Goal: Check status: Check status

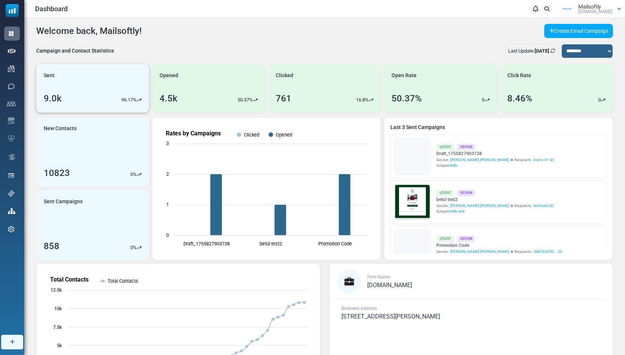
click at [147, 72] on div "Sent 9.0k 96.17%" at bounding box center [92, 88] width 113 height 49
click at [197, 82] on div "Opened 4.5k 50.37%" at bounding box center [208, 88] width 113 height 49
click at [115, 76] on div "Sent 9.0k 96.17%" at bounding box center [92, 88] width 113 height 49
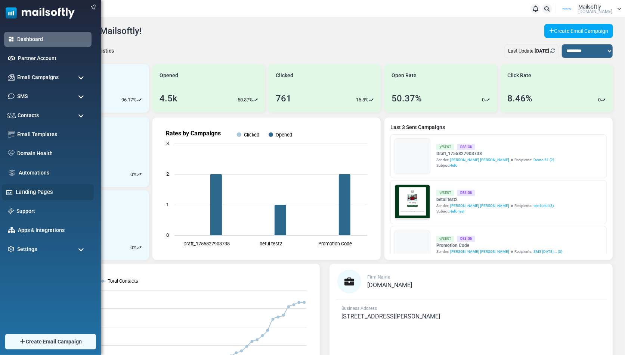
click at [31, 193] on link "Landing Pages" at bounding box center [53, 192] width 74 height 8
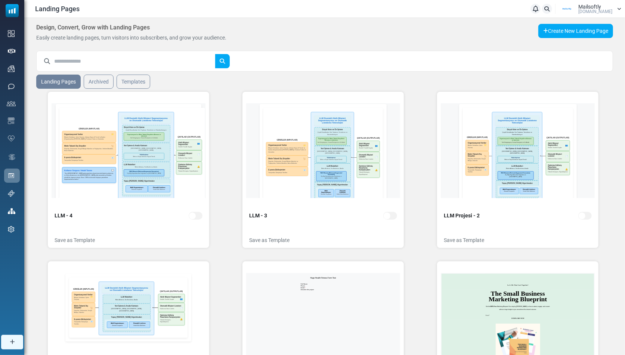
click at [111, 63] on input "text" at bounding box center [134, 61] width 161 height 14
type input "*****"
click at [215, 54] on button "submit" at bounding box center [222, 61] width 15 height 14
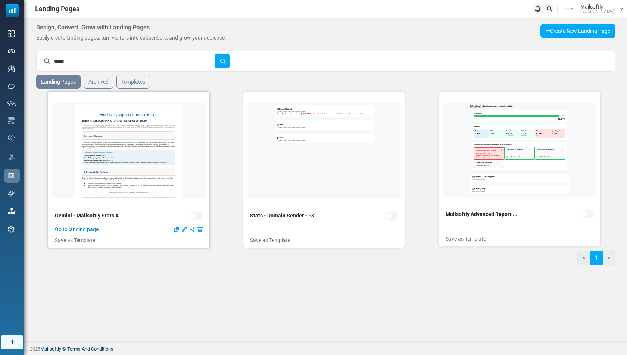
click at [87, 229] on link "Go to landing page" at bounding box center [77, 230] width 44 height 8
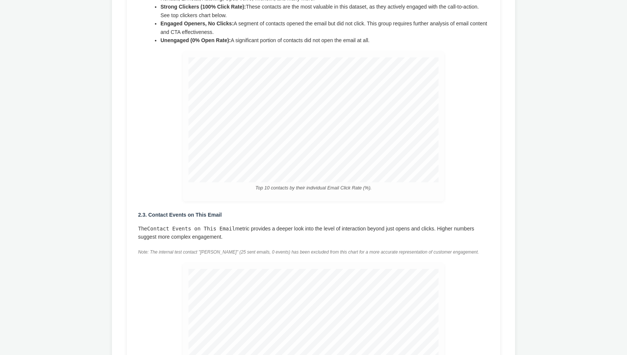
scroll to position [813, 0]
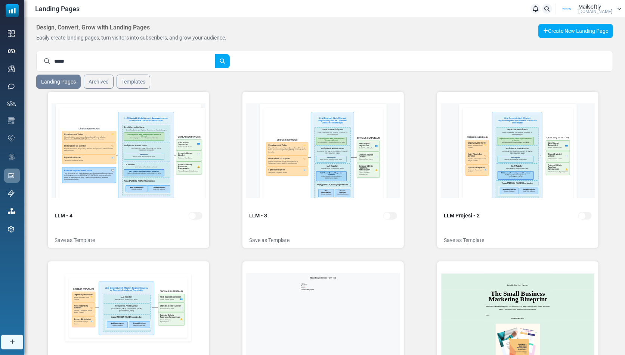
click at [92, 60] on input "*****" at bounding box center [134, 61] width 161 height 14
click at [215, 54] on button "submit" at bounding box center [222, 61] width 15 height 14
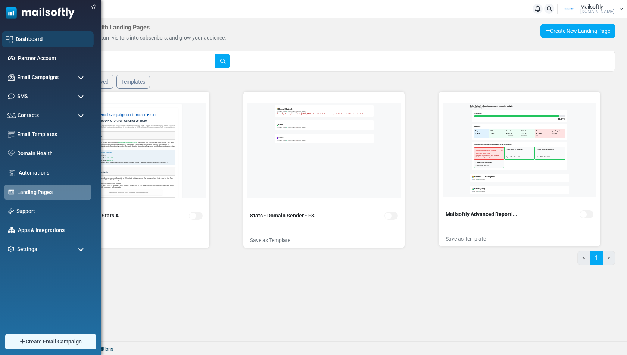
click at [54, 41] on link "Dashboard" at bounding box center [53, 39] width 74 height 8
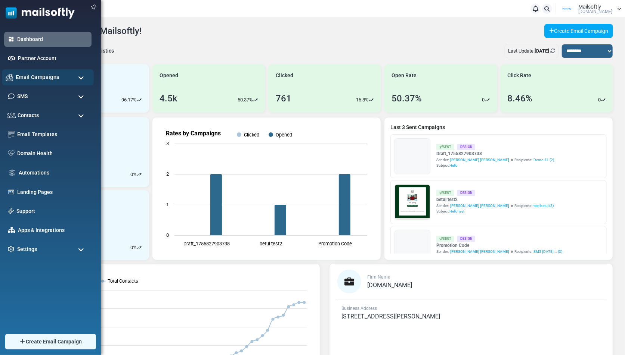
click at [19, 78] on span "Email Campaigns" at bounding box center [38, 77] width 44 height 8
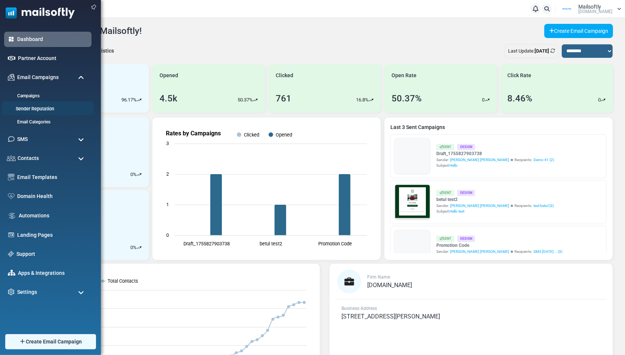
click at [19, 109] on link "Sender Reputation" at bounding box center [47, 109] width 90 height 7
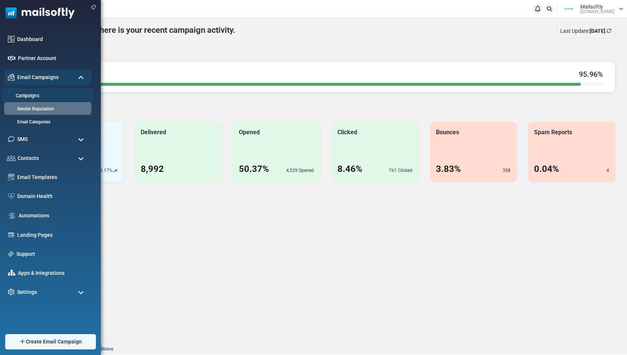
click at [40, 94] on link "Campaigns" at bounding box center [47, 96] width 90 height 7
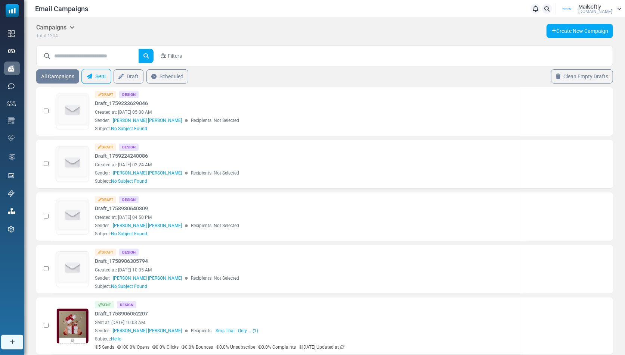
click at [96, 76] on link "Sent" at bounding box center [96, 76] width 30 height 15
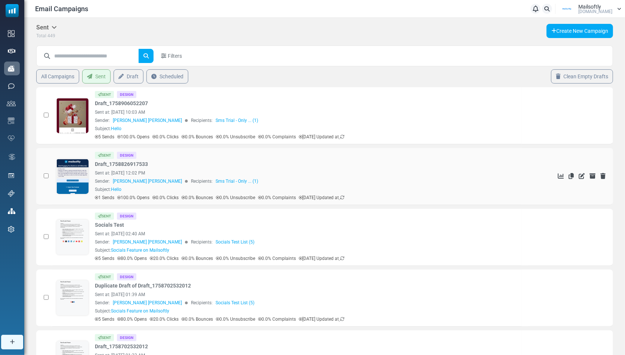
click at [71, 183] on link at bounding box center [72, 197] width 32 height 77
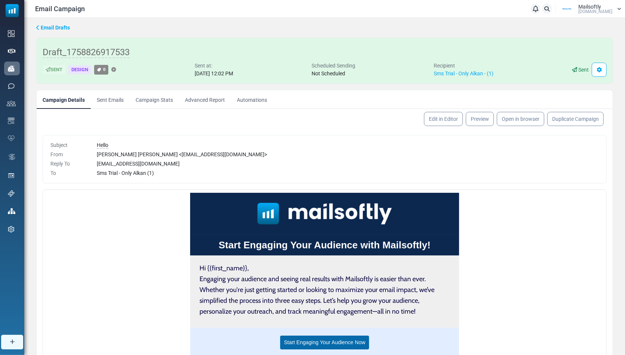
click at [162, 103] on link "Campaign Stats" at bounding box center [154, 99] width 49 height 19
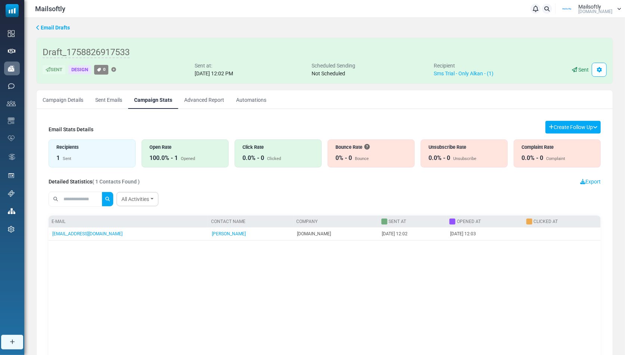
click at [190, 100] on link "Advanced Report" at bounding box center [204, 99] width 52 height 19
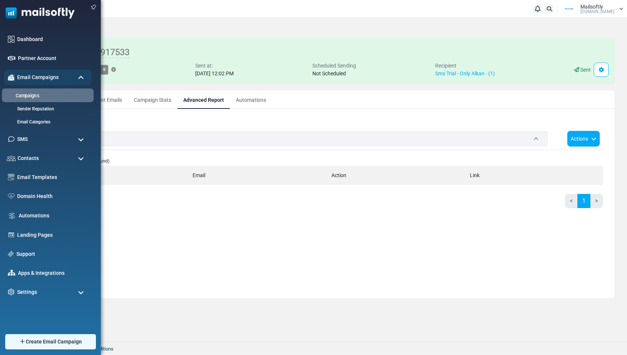
click at [43, 93] on link "Campaigns" at bounding box center [47, 96] width 90 height 7
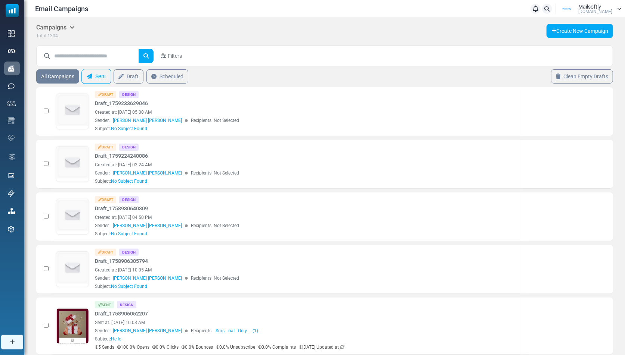
click at [97, 74] on link "Sent" at bounding box center [96, 76] width 30 height 15
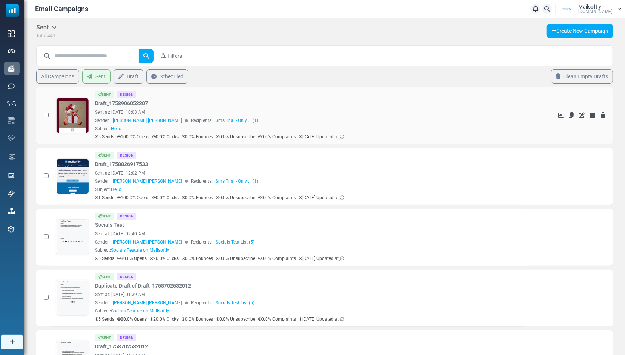
click at [77, 108] on link at bounding box center [72, 136] width 32 height 77
click at [561, 114] on icon "See Stats" at bounding box center [560, 115] width 6 height 6
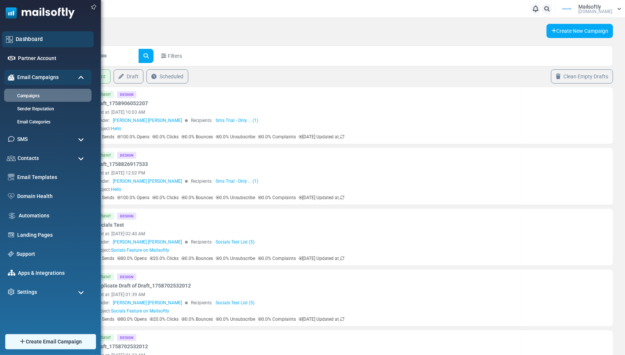
click at [41, 40] on link "Dashboard" at bounding box center [53, 39] width 74 height 8
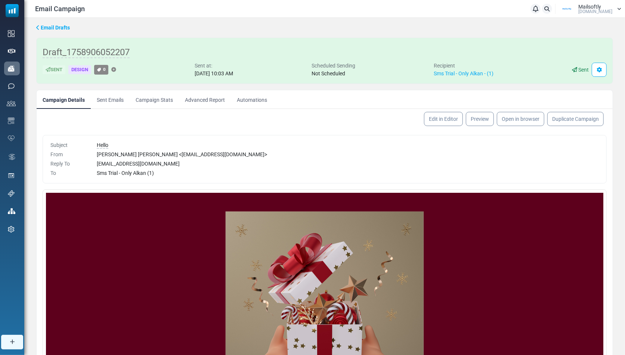
click at [167, 102] on link "Campaign Stats" at bounding box center [154, 99] width 49 height 19
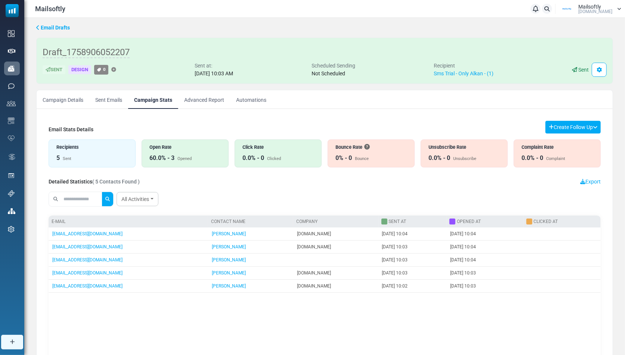
click at [206, 103] on link "Advanced Report" at bounding box center [204, 99] width 52 height 19
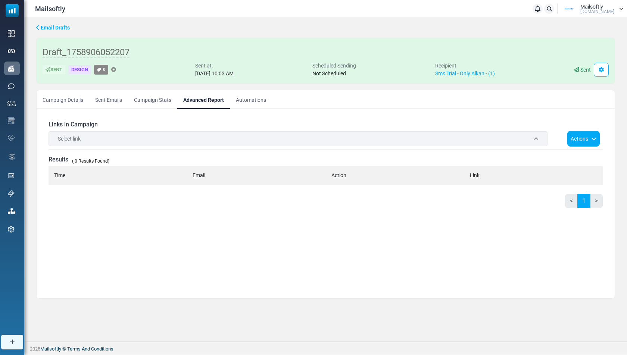
click at [161, 102] on link "Campaign Stats" at bounding box center [152, 99] width 49 height 19
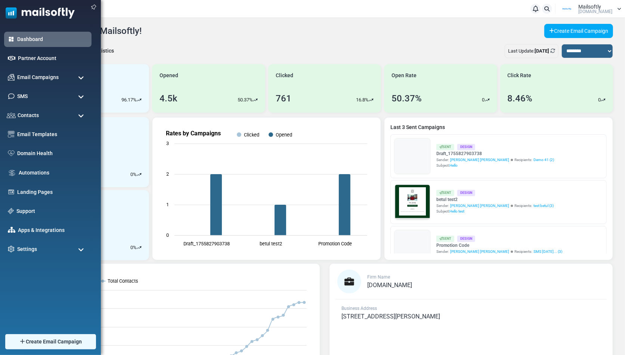
click at [78, 75] on span at bounding box center [81, 78] width 6 height 7
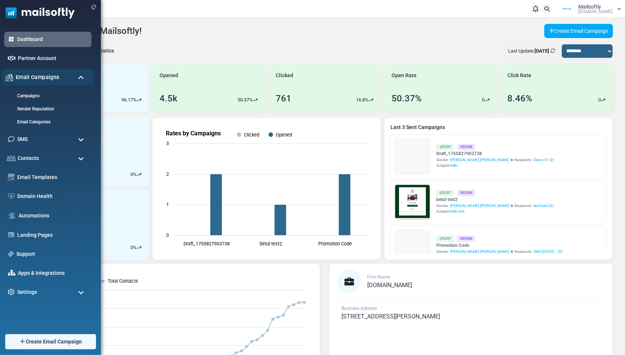
click at [75, 79] on div "Email Campaigns" at bounding box center [48, 77] width 92 height 16
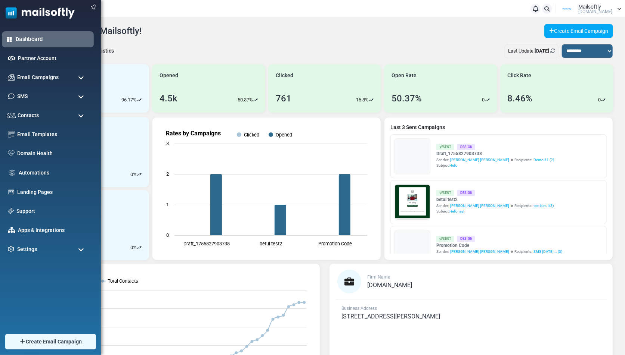
click at [18, 41] on link "Dashboard" at bounding box center [53, 39] width 74 height 8
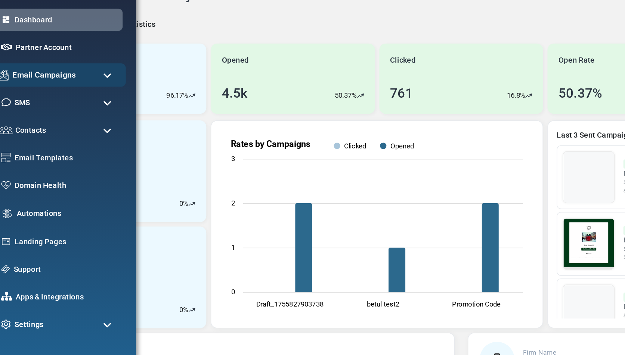
scroll to position [9, 0]
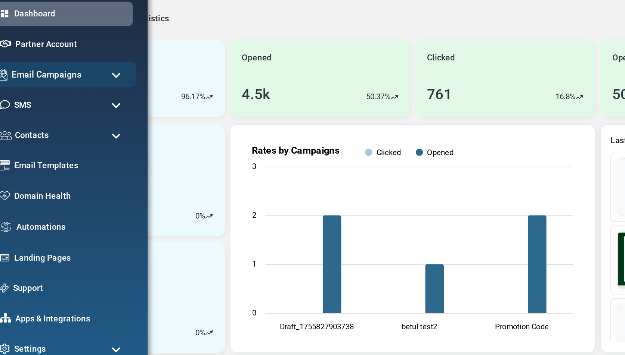
click at [22, 82] on div "Email Campaigns" at bounding box center [48, 77] width 92 height 16
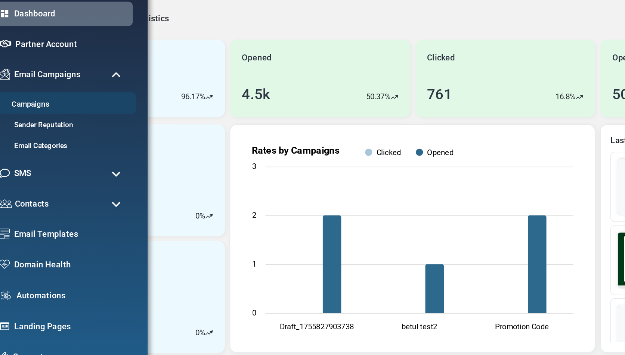
click at [28, 95] on link "Campaigns" at bounding box center [47, 96] width 90 height 7
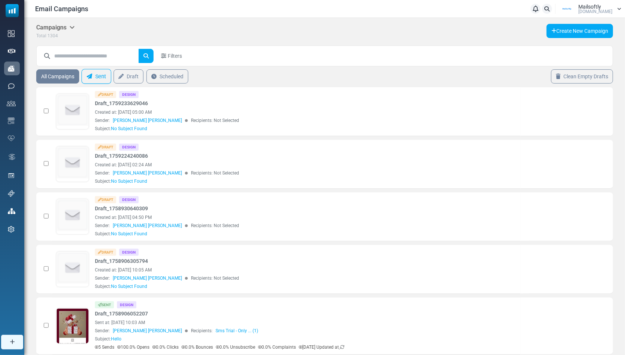
click at [100, 78] on link "Sent" at bounding box center [96, 76] width 30 height 15
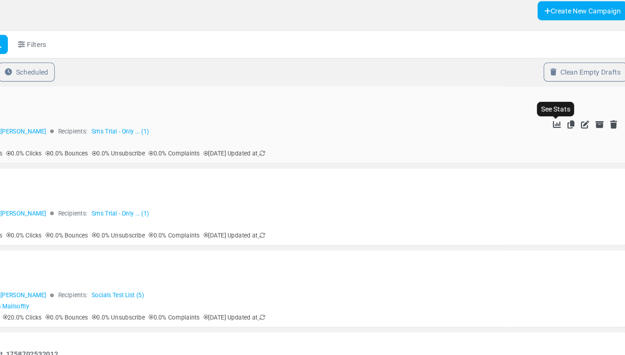
click at [560, 113] on icon "See Stats" at bounding box center [560, 115] width 6 height 6
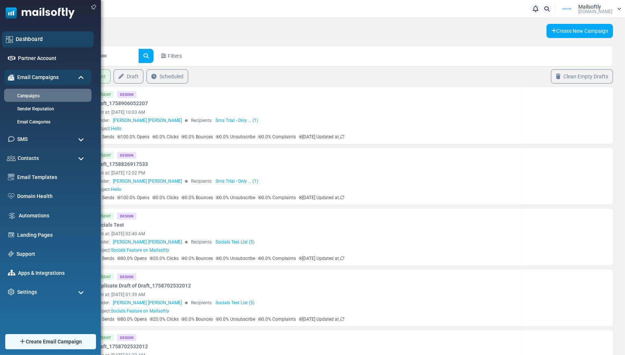
click at [27, 43] on link "Dashboard" at bounding box center [53, 39] width 74 height 8
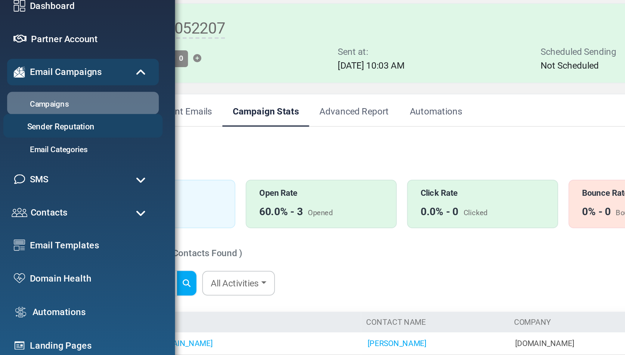
click at [27, 109] on link "Sender Reputation" at bounding box center [47, 109] width 90 height 7
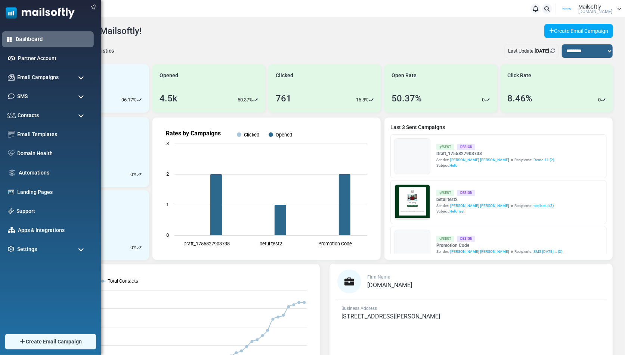
click at [22, 41] on link "Dashboard" at bounding box center [53, 39] width 74 height 8
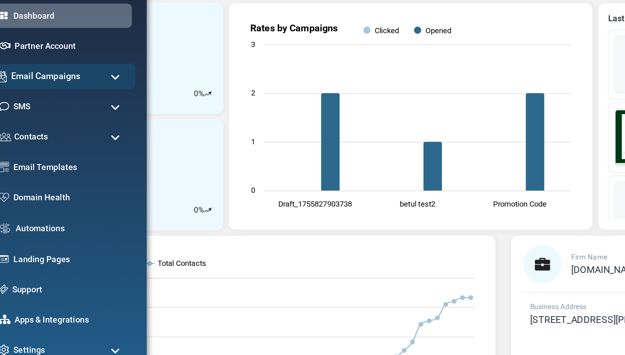
scroll to position [86, 0]
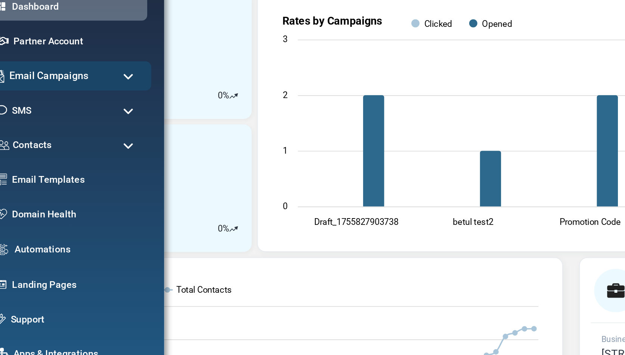
click at [23, 80] on span "Email Campaigns" at bounding box center [38, 77] width 44 height 8
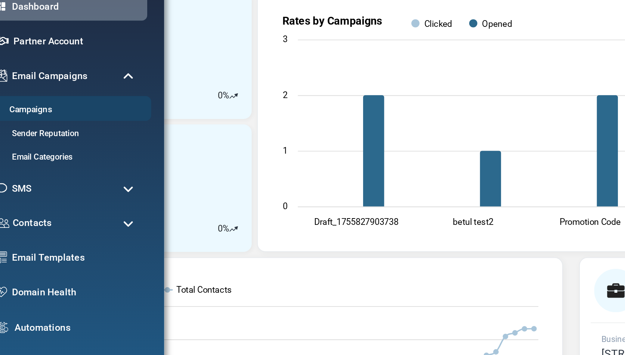
click at [28, 94] on link "Campaigns" at bounding box center [47, 96] width 90 height 7
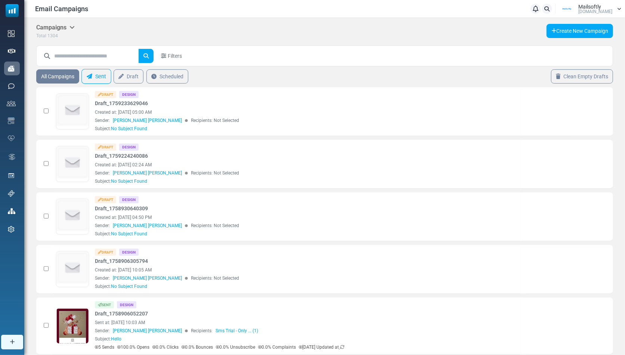
click at [93, 76] on link "Sent" at bounding box center [96, 76] width 30 height 15
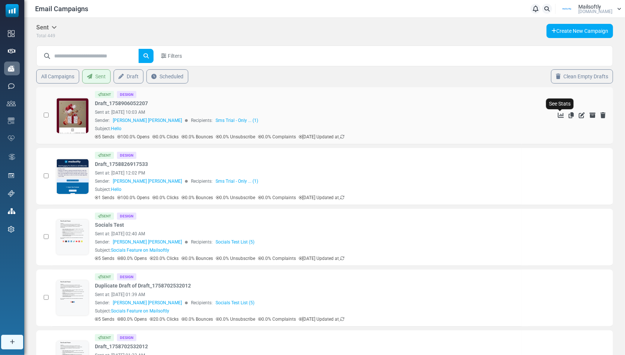
click at [560, 113] on icon "See Stats" at bounding box center [560, 115] width 6 height 6
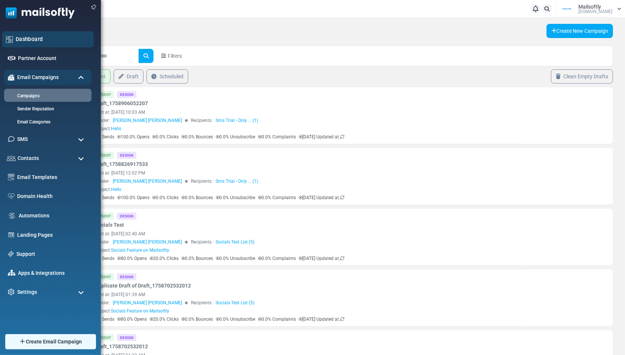
click at [16, 38] on link "Dashboard" at bounding box center [53, 39] width 74 height 8
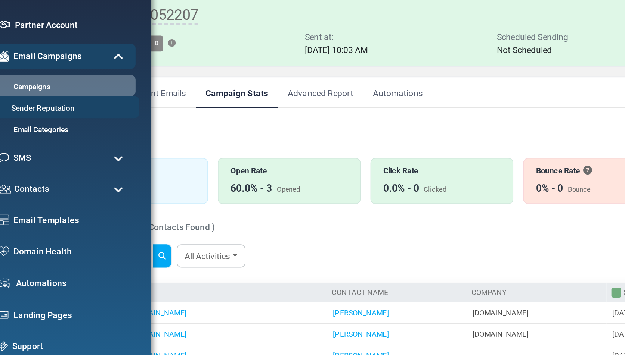
click at [23, 110] on link "Sender Reputation" at bounding box center [47, 109] width 90 height 7
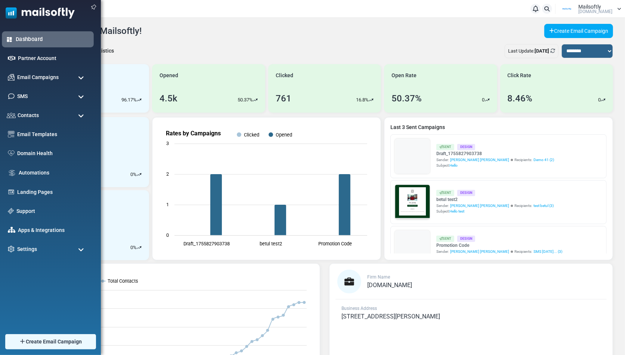
click at [24, 40] on link "Dashboard" at bounding box center [53, 39] width 74 height 8
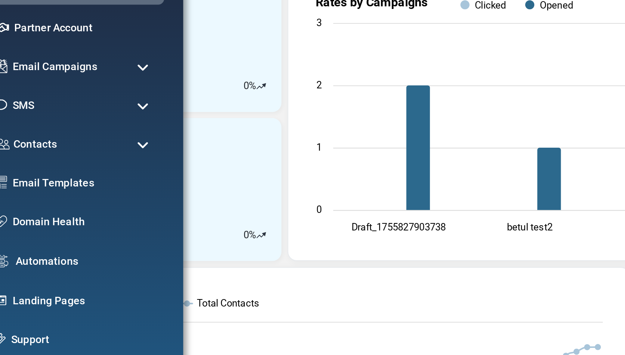
scroll to position [88, 0]
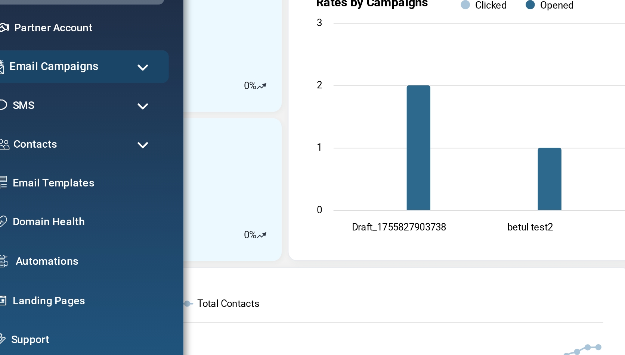
click at [26, 79] on span "Email Campaigns" at bounding box center [38, 77] width 44 height 8
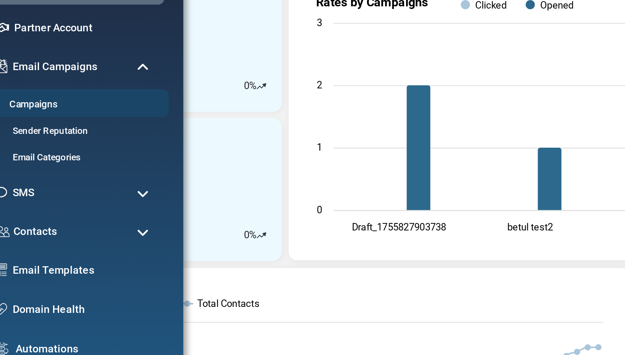
click at [28, 94] on link "Campaigns" at bounding box center [47, 96] width 90 height 7
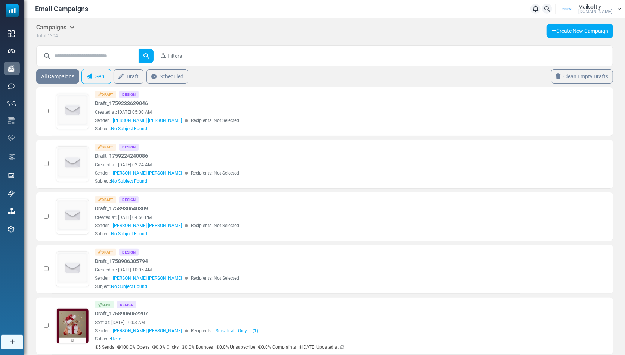
click at [99, 80] on link "Sent" at bounding box center [96, 76] width 30 height 15
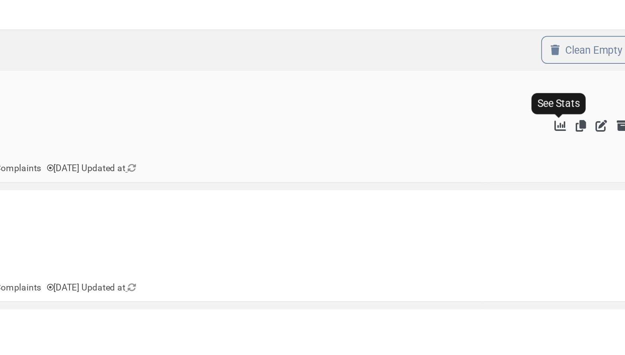
click at [560, 113] on icon "See Stats" at bounding box center [560, 115] width 6 height 6
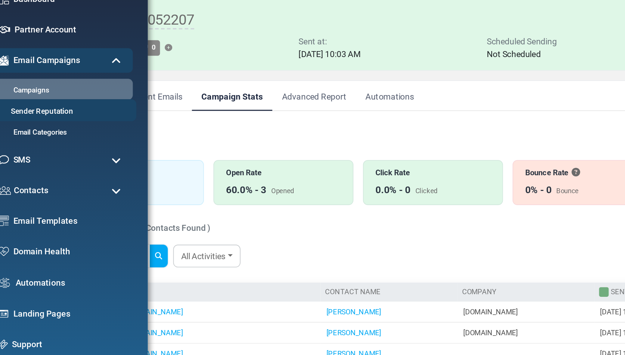
click at [24, 106] on link "Sender Reputation" at bounding box center [47, 109] width 90 height 7
